Goal: Transaction & Acquisition: Purchase product/service

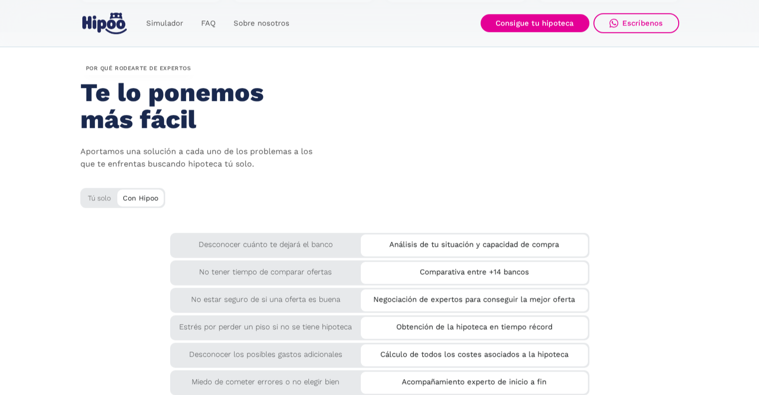
scroll to position [1597, 0]
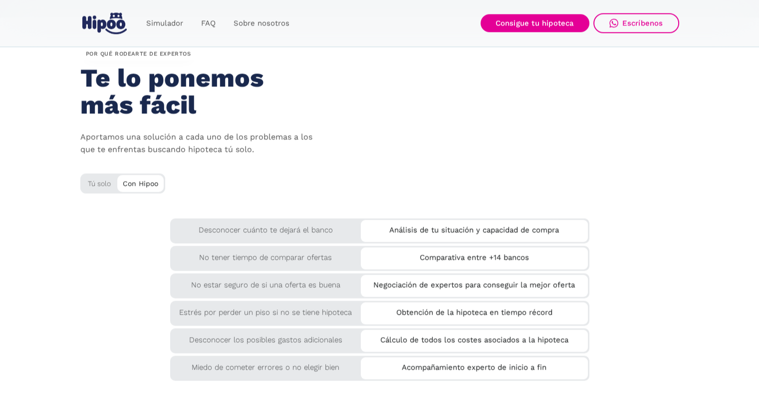
click at [96, 177] on div "Tú solo" at bounding box center [122, 181] width 85 height 16
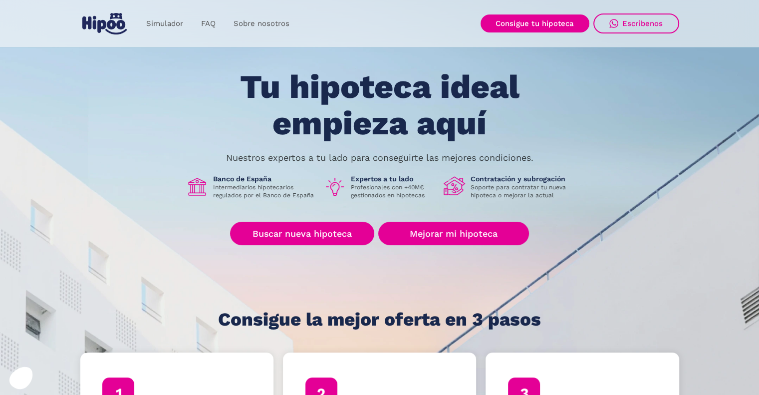
scroll to position [0, 0]
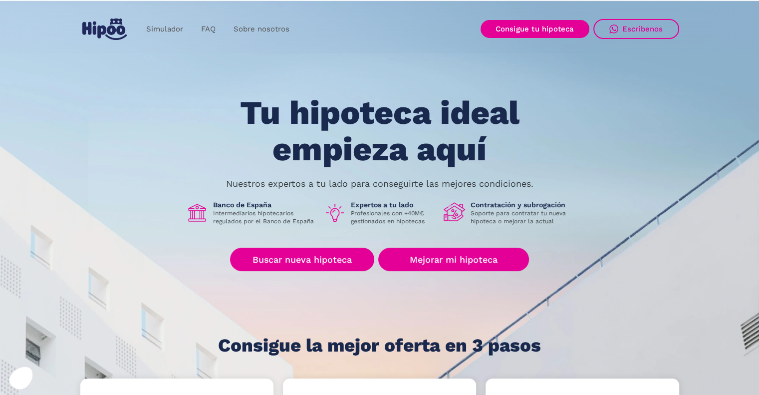
click at [103, 18] on img "home" at bounding box center [104, 28] width 44 height 21
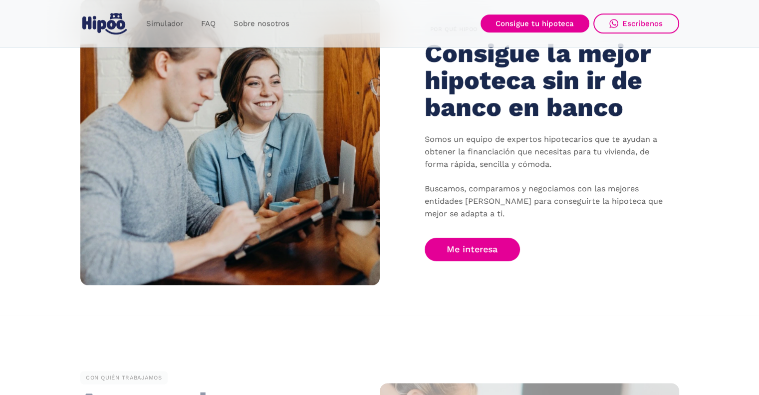
scroll to position [748, 0]
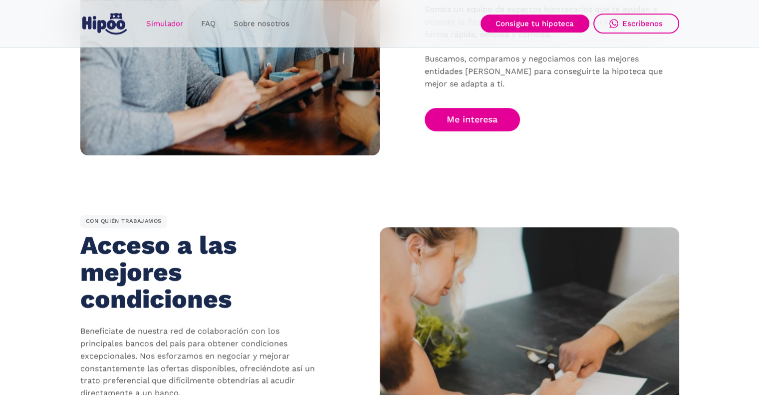
click at [158, 20] on link "Simulador" at bounding box center [164, 23] width 55 height 19
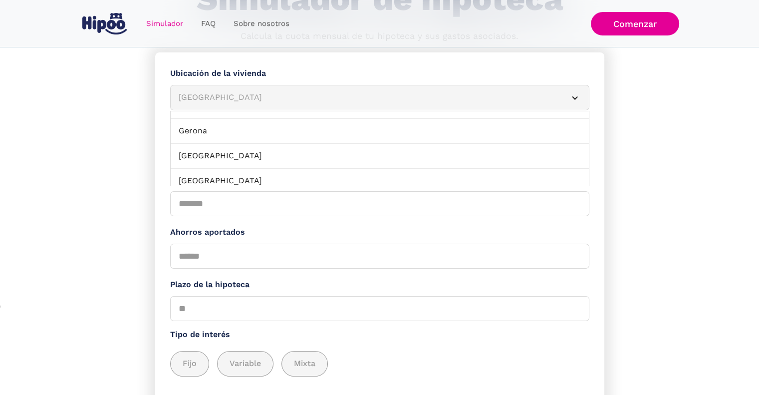
scroll to position [399, 0]
click at [707, 152] on section "**********" at bounding box center [379, 264] width 759 height 425
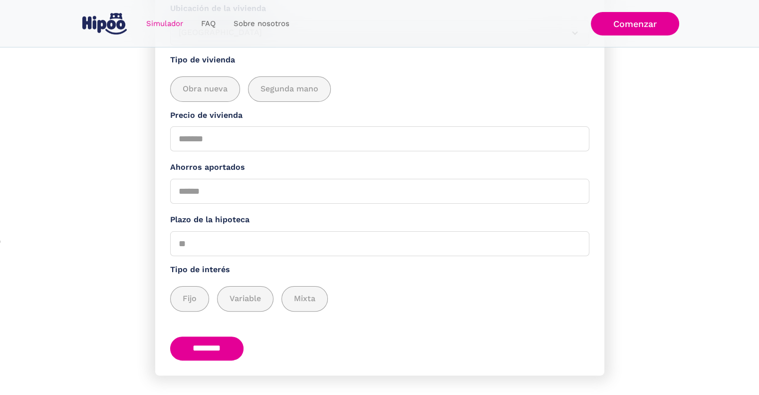
scroll to position [181, 0]
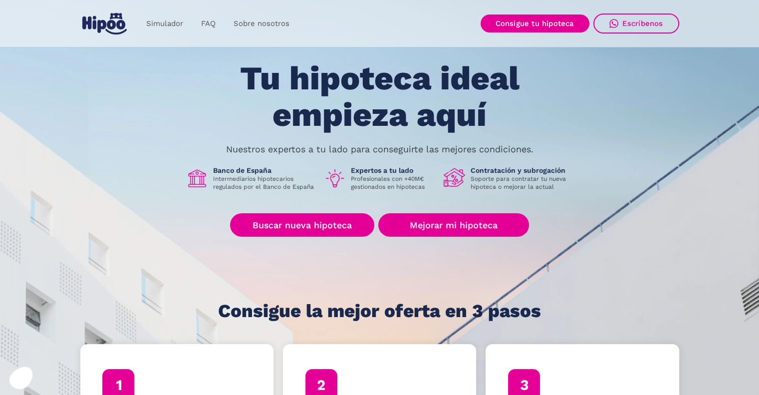
scroll to position [50, 0]
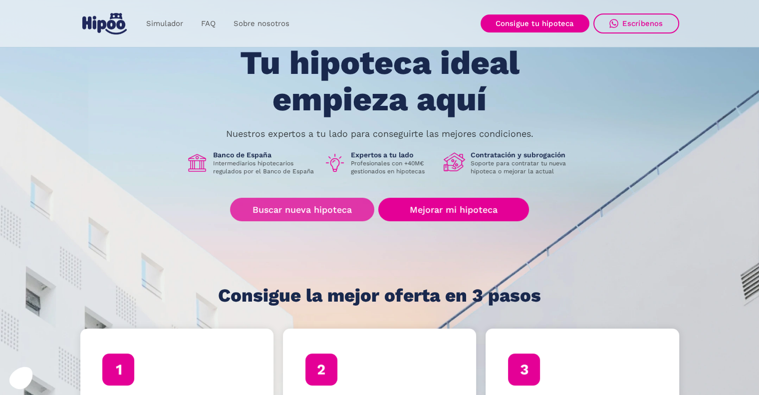
click at [332, 214] on link "Buscar nueva hipoteca" at bounding box center [302, 209] width 144 height 23
